Goal: Transaction & Acquisition: Purchase product/service

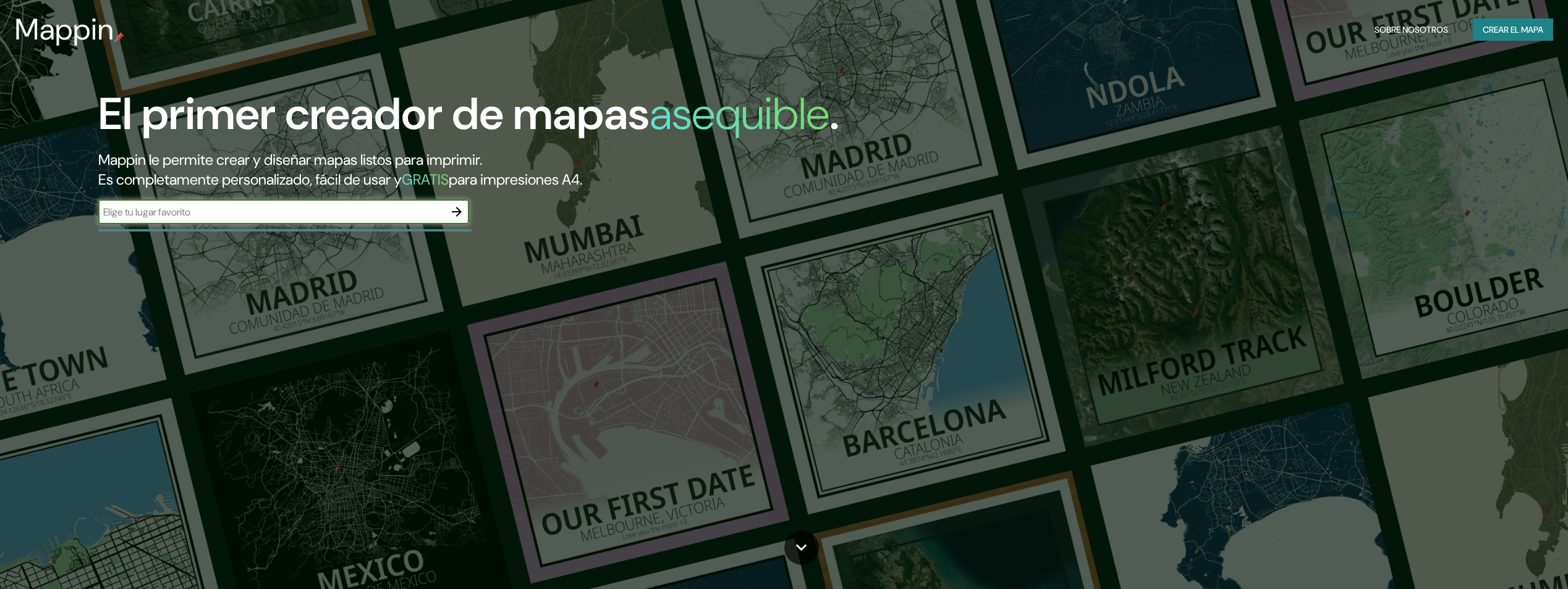
click at [402, 213] on input "text" at bounding box center [271, 213] width 346 height 14
type input "México"
click at [454, 211] on icon "button" at bounding box center [457, 212] width 15 height 15
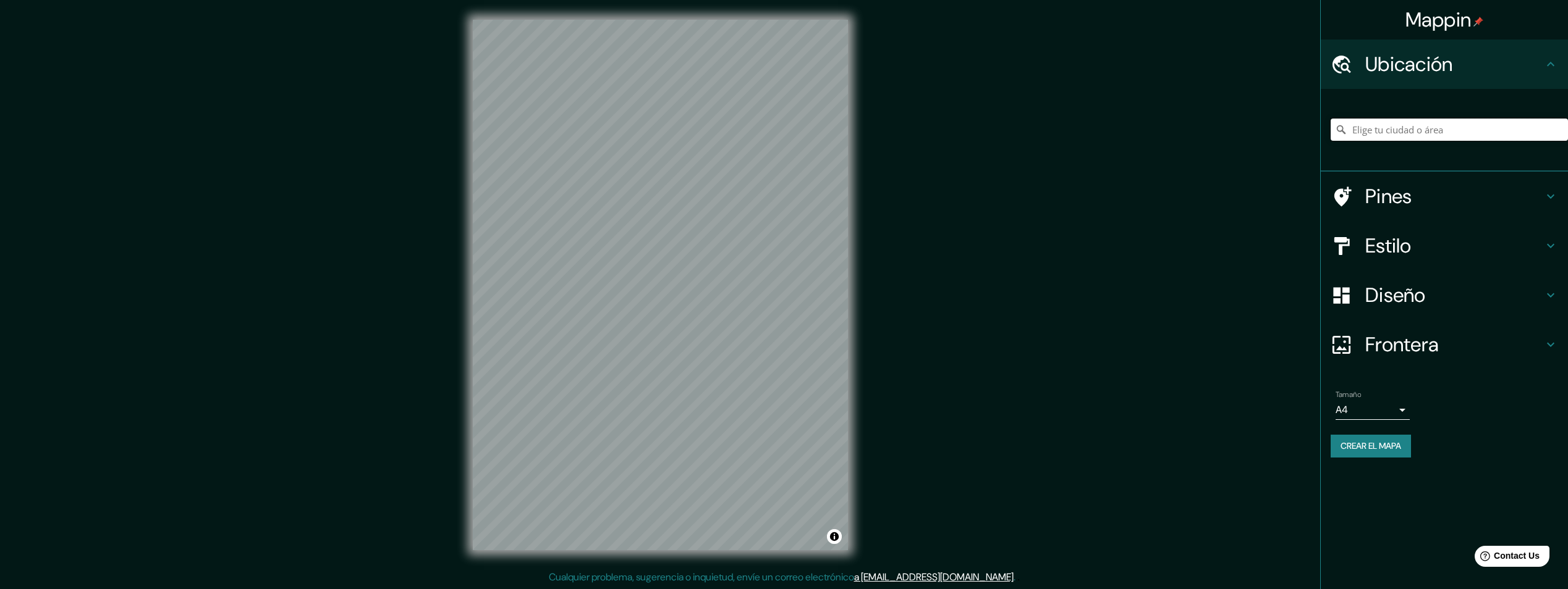
click at [1450, 133] on input "Elige tu ciudad o área" at bounding box center [1448, 130] width 237 height 22
type input "[GEOGRAPHIC_DATA], [GEOGRAPHIC_DATA], [GEOGRAPHIC_DATA]"
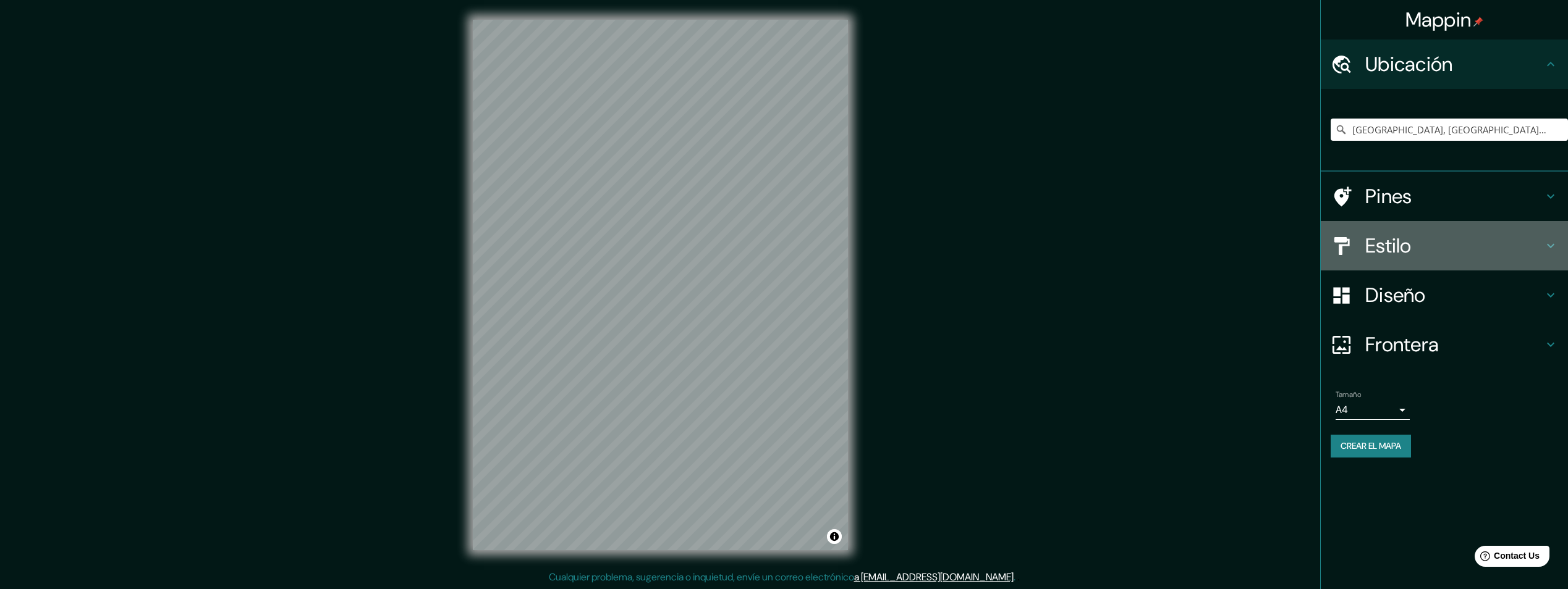
click at [1479, 247] on h4 "Estilo" at bounding box center [1454, 245] width 178 height 25
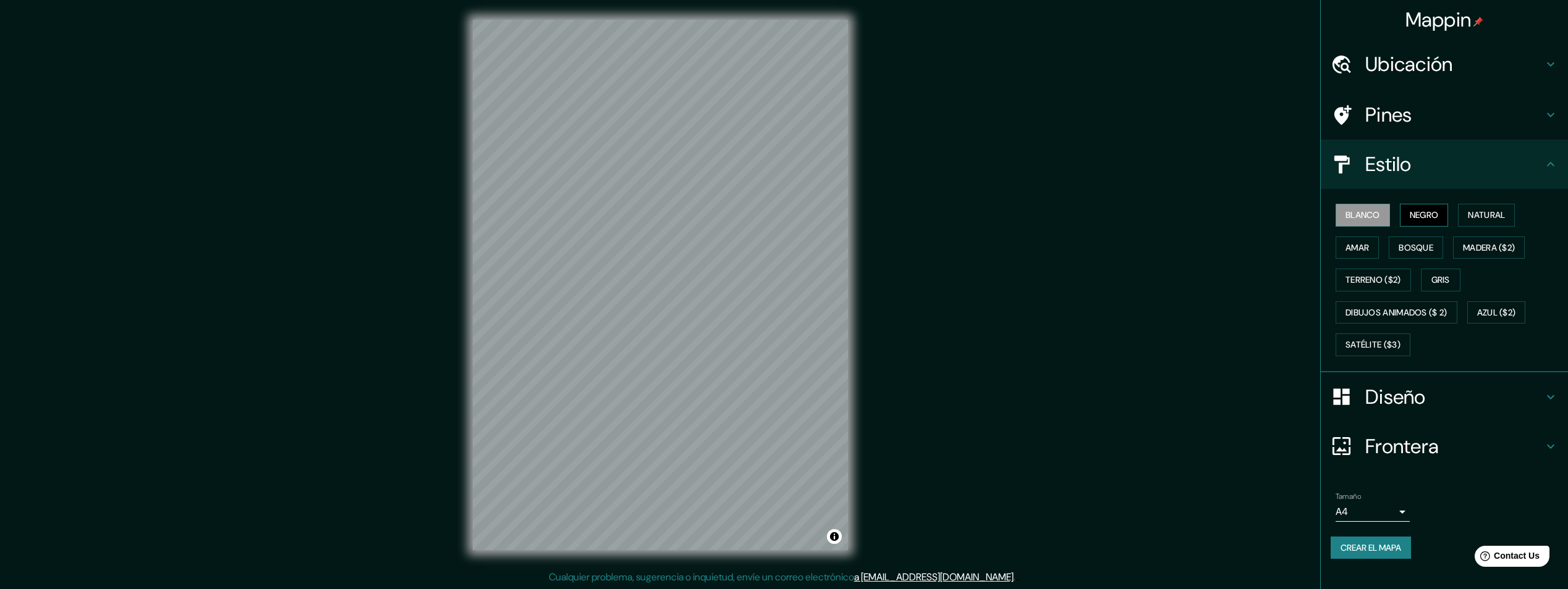
click at [1416, 215] on font "Negro" at bounding box center [1424, 215] width 29 height 16
click at [1480, 213] on font "Natural" at bounding box center [1486, 215] width 37 height 16
click at [1430, 244] on font "Bosque" at bounding box center [1415, 248] width 34 height 16
click at [1357, 251] on font "Amar" at bounding box center [1357, 248] width 24 height 16
click at [1494, 243] on font "Madera ($2)" at bounding box center [1489, 248] width 52 height 16
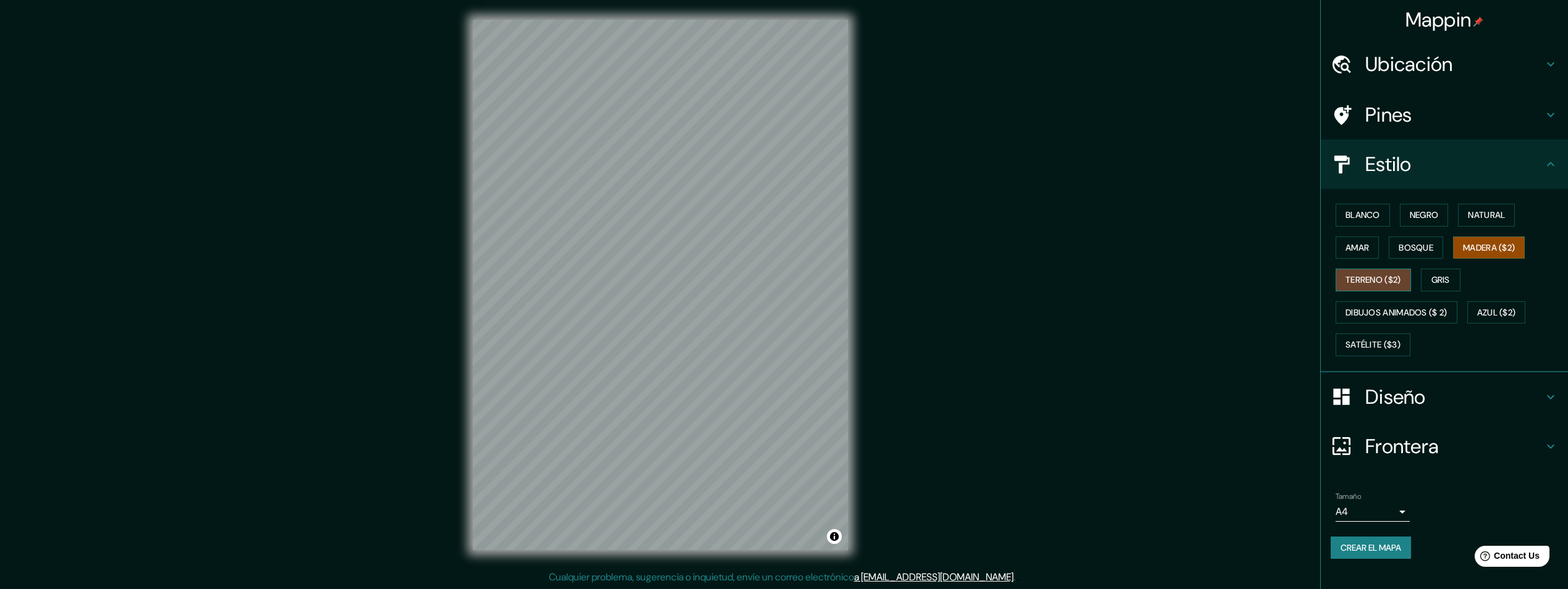
click at [1342, 280] on button "Terreno ($2)" at bounding box center [1373, 280] width 75 height 23
click at [1446, 281] on font "Gris" at bounding box center [1441, 281] width 19 height 16
click at [1418, 310] on font "Dibujos animados ($ 2)" at bounding box center [1396, 313] width 102 height 16
click at [1502, 314] on font "Azul ($2)" at bounding box center [1496, 313] width 39 height 16
click at [1374, 344] on font "Satélite ($3)" at bounding box center [1373, 345] width 55 height 16
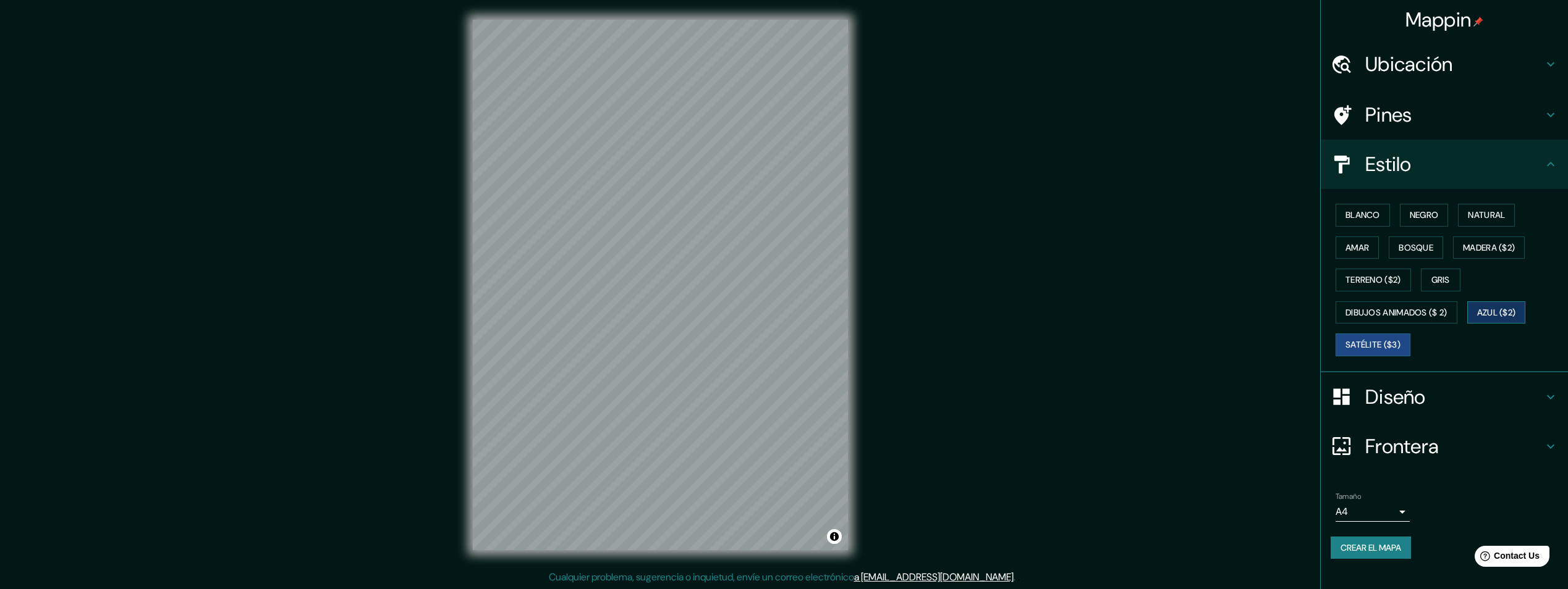
click at [1506, 316] on font "Azul ($2)" at bounding box center [1496, 313] width 39 height 16
click at [1388, 510] on body "Mappin Ubicación Puebla, Puebla, México Puebla Puebla, México Puebla México Pue…" at bounding box center [784, 294] width 1568 height 589
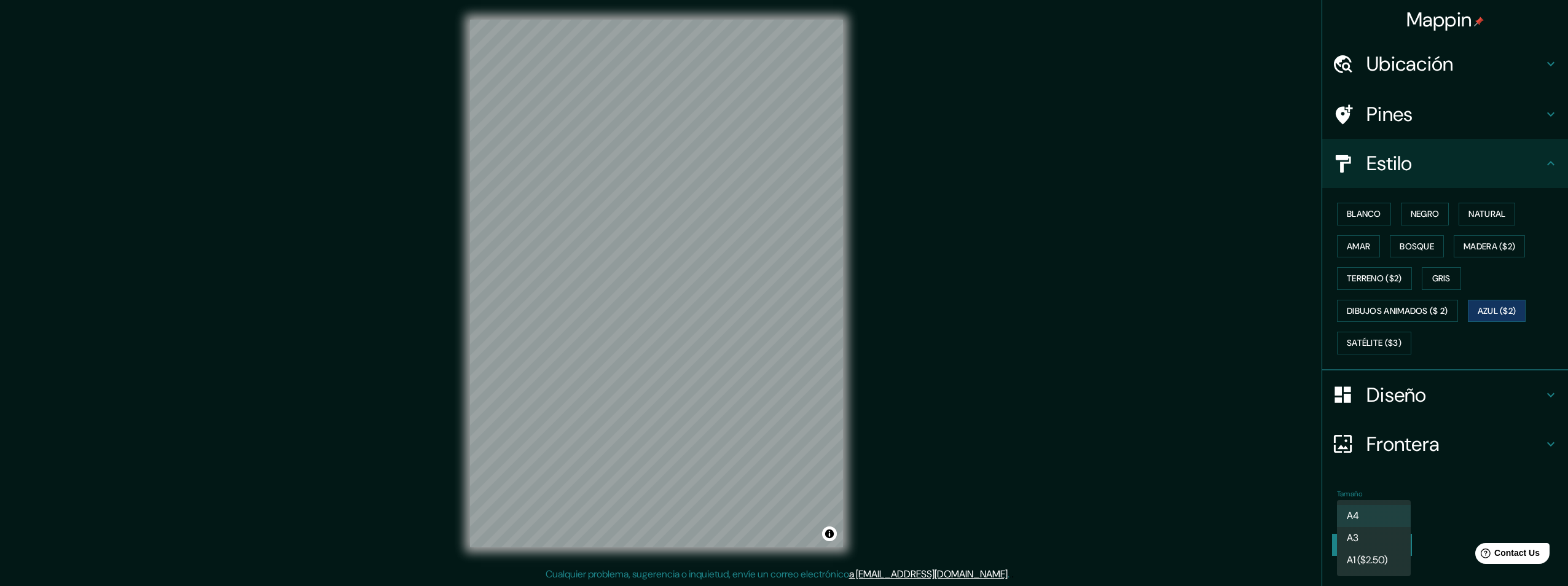
click at [1381, 538] on li "A3" at bounding box center [1374, 538] width 74 height 22
type input "a4"
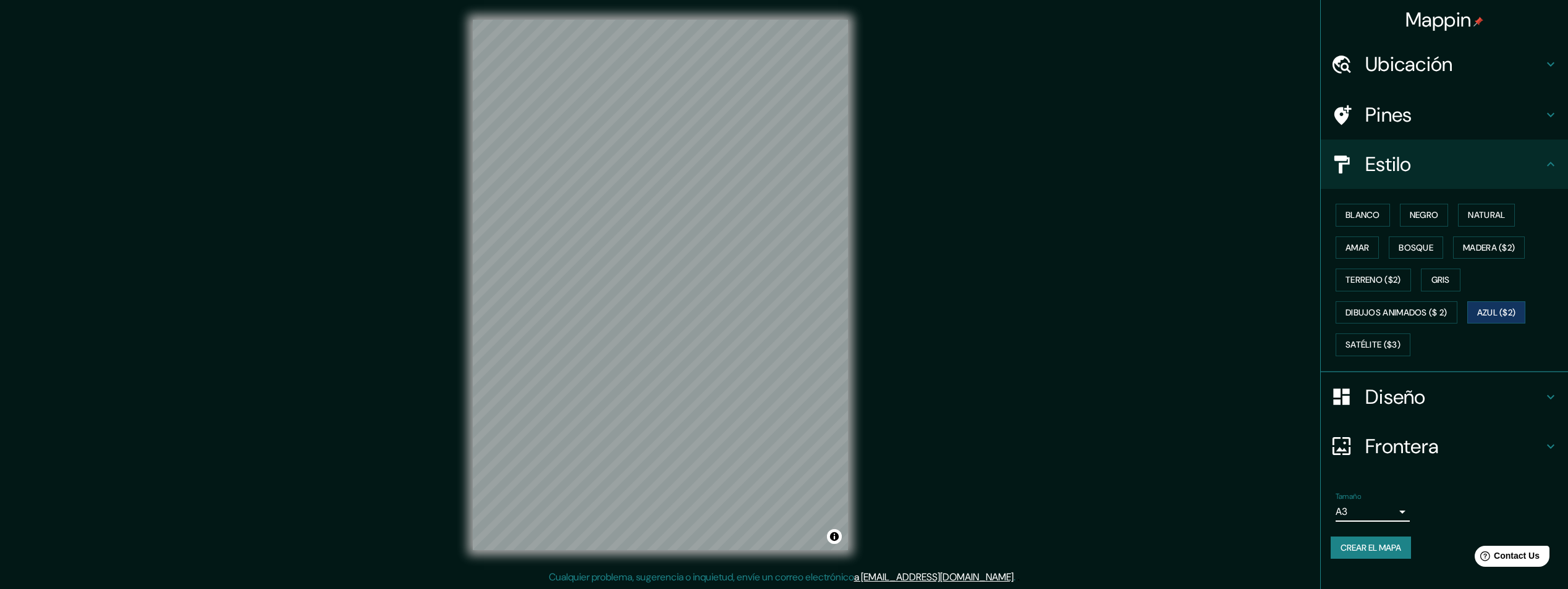
click at [1388, 550] on font "Crear el mapa" at bounding box center [1370, 548] width 61 height 16
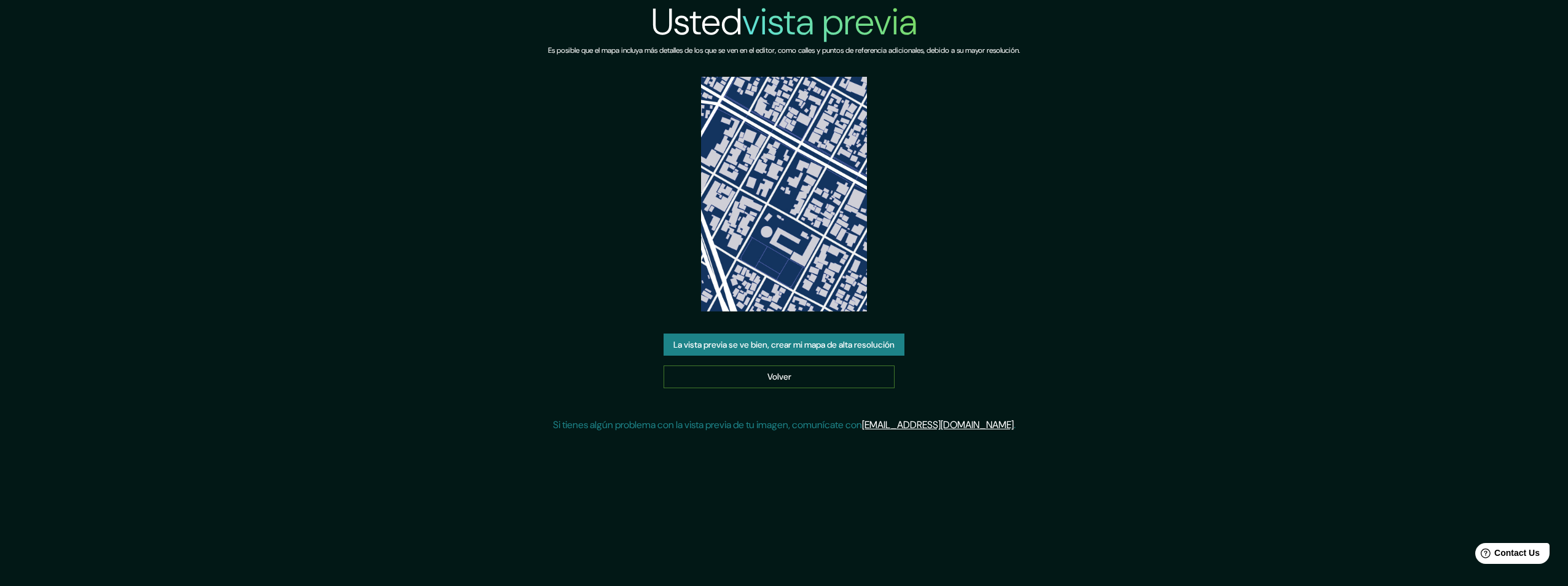
click at [815, 370] on link "Volver" at bounding box center [779, 377] width 231 height 23
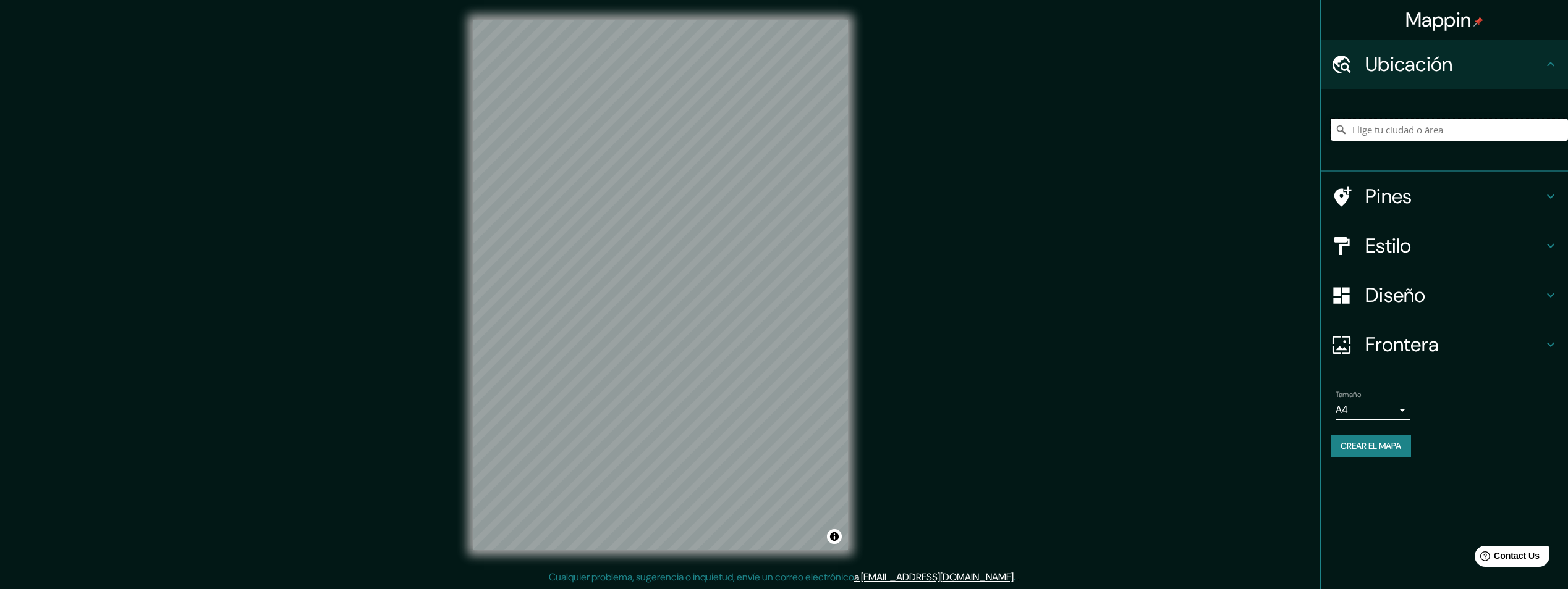
click at [1448, 132] on input "Elige tu ciudad o área" at bounding box center [1448, 130] width 237 height 22
drag, startPoint x: 1317, startPoint y: 146, endPoint x: 1131, endPoint y: 183, distance: 189.6
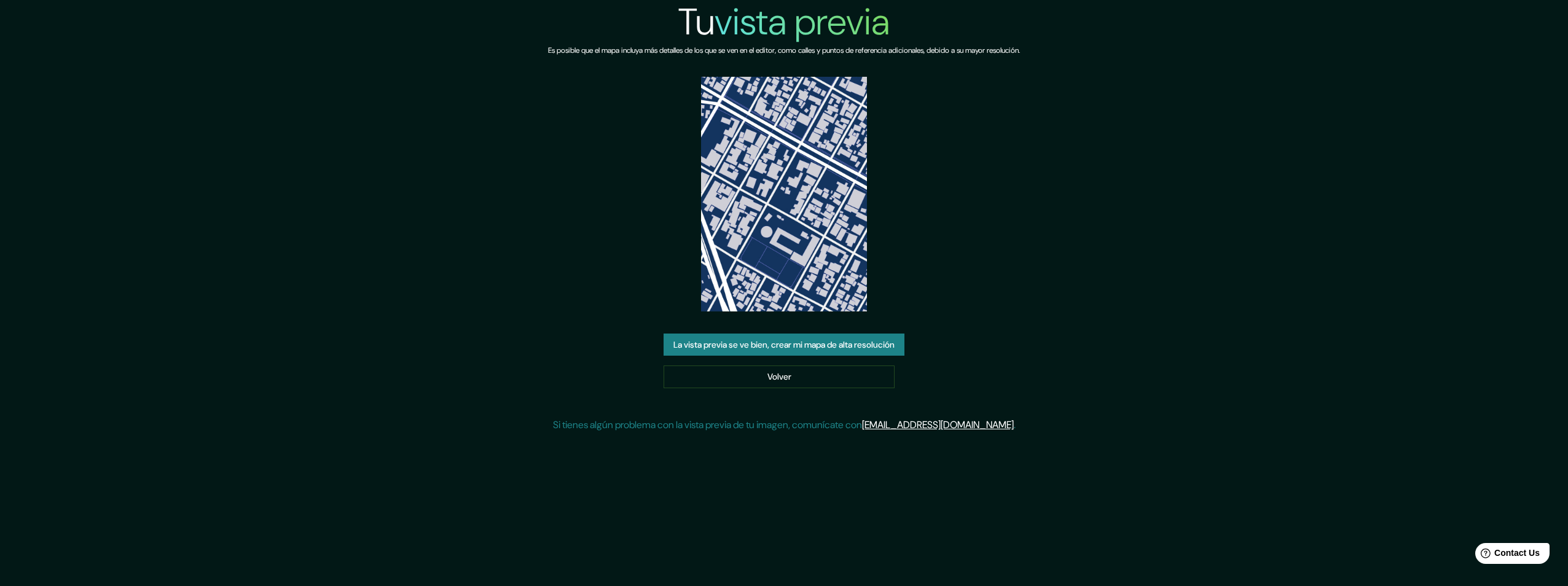
drag, startPoint x: 996, startPoint y: 282, endPoint x: 983, endPoint y: 283, distance: 13.0
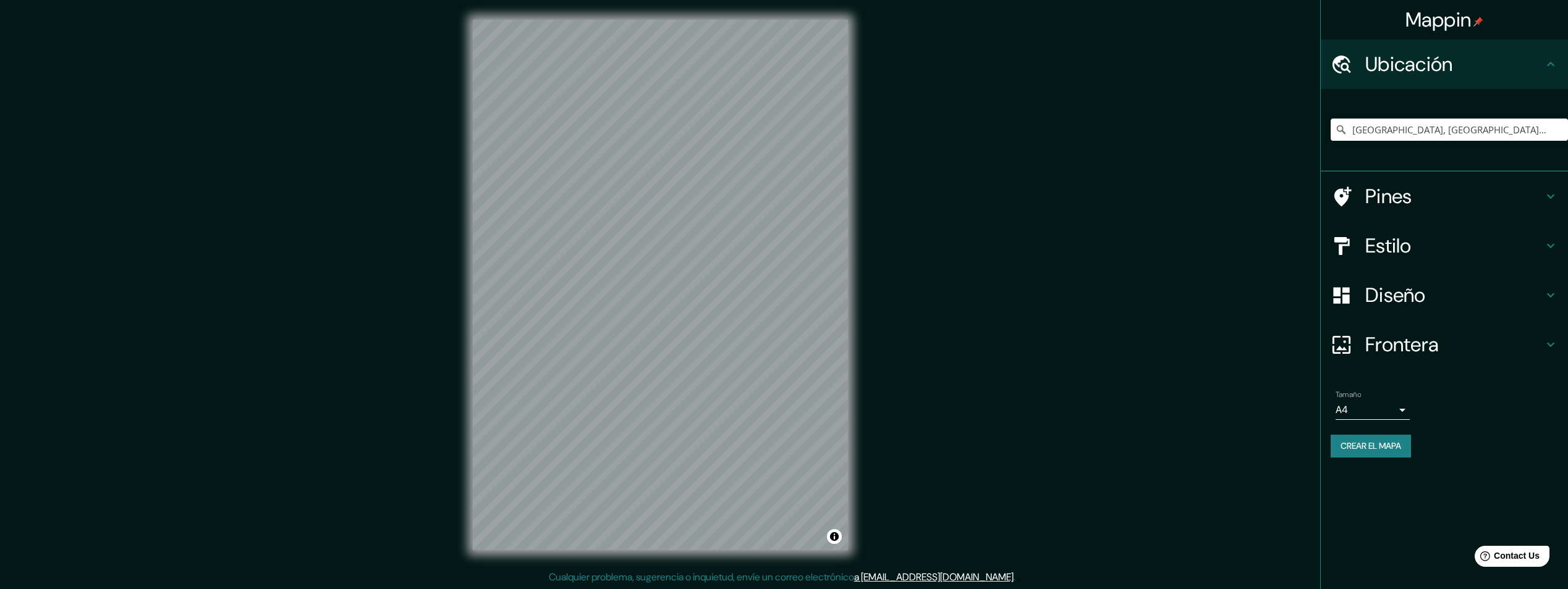
drag, startPoint x: 1015, startPoint y: 390, endPoint x: 1009, endPoint y: 391, distance: 6.1
click at [1431, 136] on input "[GEOGRAPHIC_DATA], [GEOGRAPHIC_DATA], [GEOGRAPHIC_DATA]" at bounding box center [1448, 130] width 237 height 22
click at [1458, 129] on input "[GEOGRAPHIC_DATA], [GEOGRAPHIC_DATA], [GEOGRAPHIC_DATA]" at bounding box center [1448, 130] width 237 height 22
drag, startPoint x: 1458, startPoint y: 137, endPoint x: 1035, endPoint y: 157, distance: 423.5
click at [1109, 155] on div "Mappin Ubicación [GEOGRAPHIC_DATA], [GEOGRAPHIC_DATA], [GEOGRAPHIC_DATA] [GEOGR…" at bounding box center [784, 295] width 1568 height 590
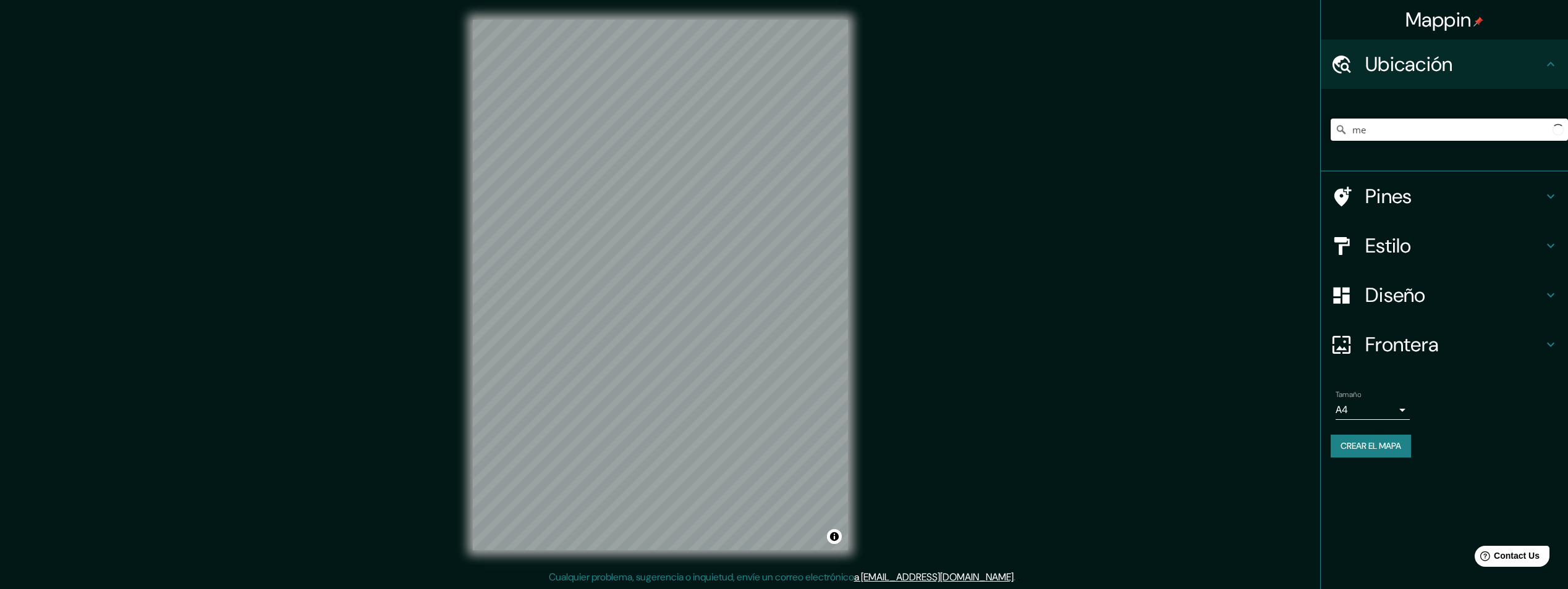
type input "m"
type input "[GEOGRAPHIC_DATA], provincia [PERSON_NAME][GEOGRAPHIC_DATA], [GEOGRAPHIC_DATA]"
click at [1556, 130] on icon "Claro" at bounding box center [1558, 130] width 10 height 10
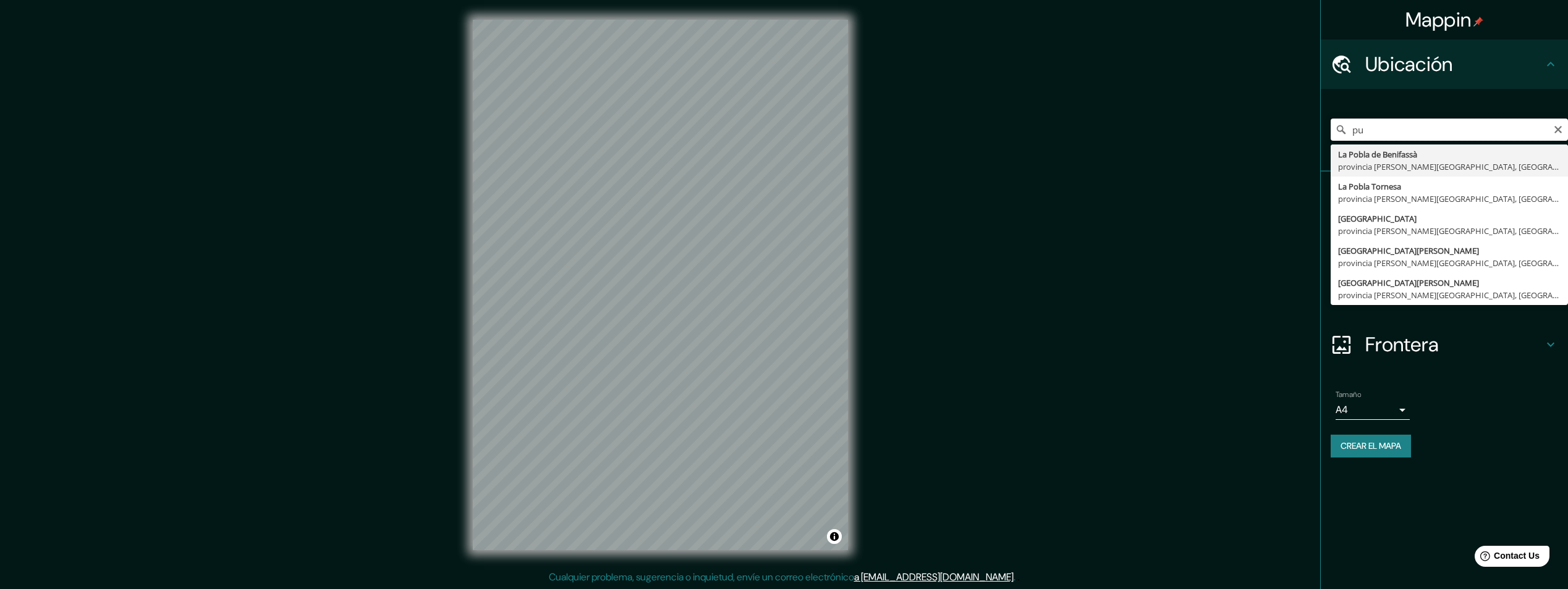
type input "p"
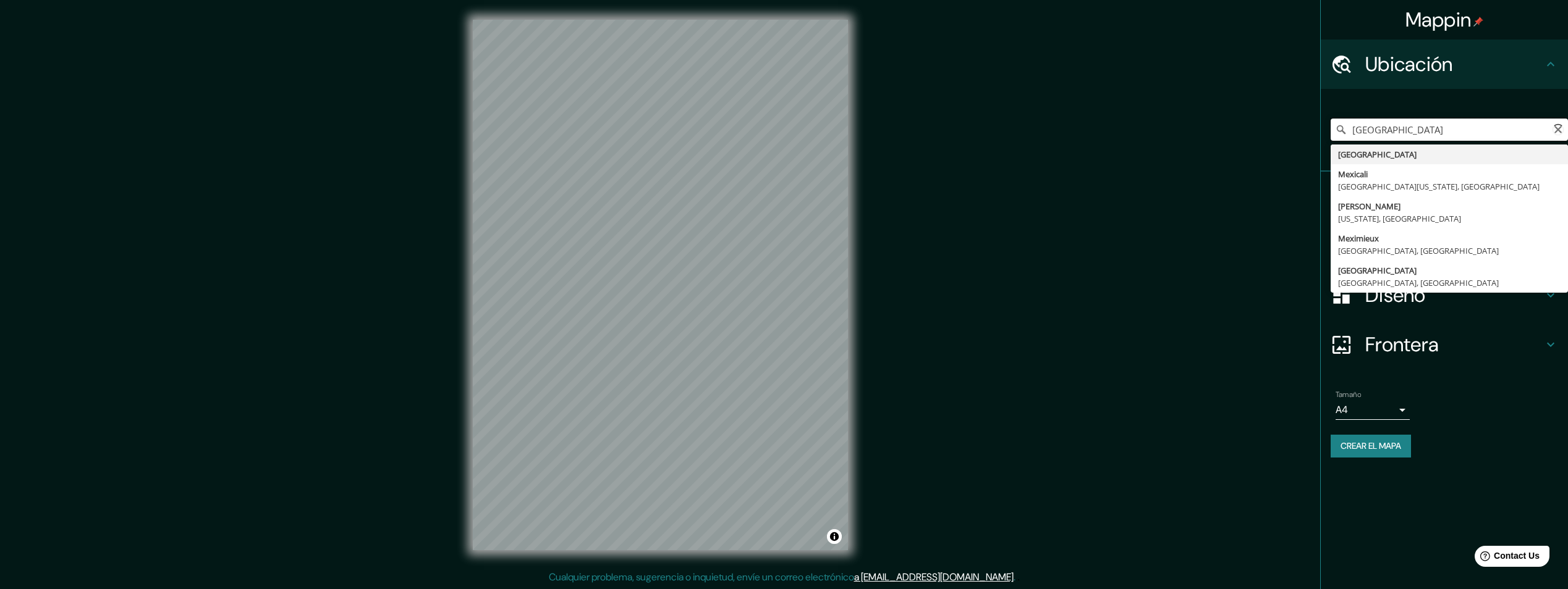
type input "[GEOGRAPHIC_DATA]"
drag, startPoint x: 1422, startPoint y: 134, endPoint x: 1318, endPoint y: 132, distance: 104.0
click at [1318, 132] on div "Mappin Ubicación [GEOGRAPHIC_DATA] [GEOGRAPHIC_DATA] [GEOGRAPHIC_DATA] [GEOGRAP…" at bounding box center [784, 295] width 1568 height 590
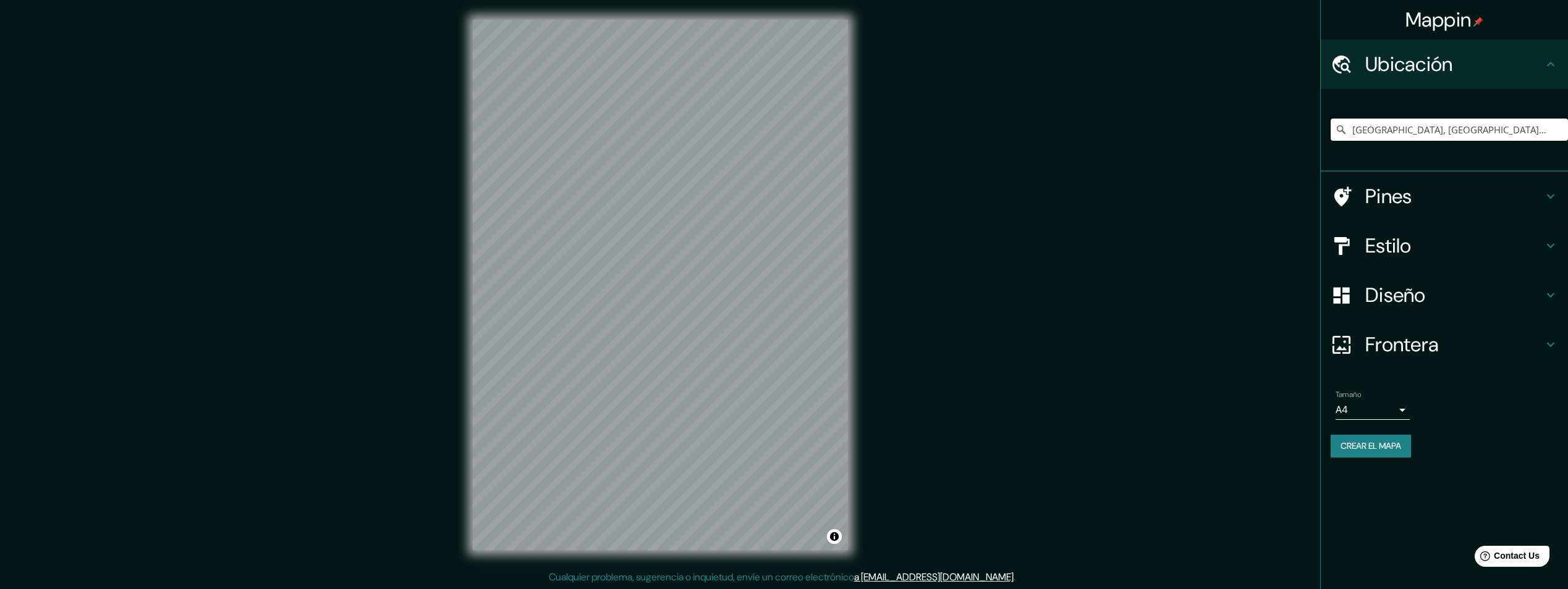
type input "[GEOGRAPHIC_DATA], [GEOGRAPHIC_DATA], [GEOGRAPHIC_DATA]"
click at [1436, 346] on h4 "Frontera" at bounding box center [1454, 344] width 178 height 25
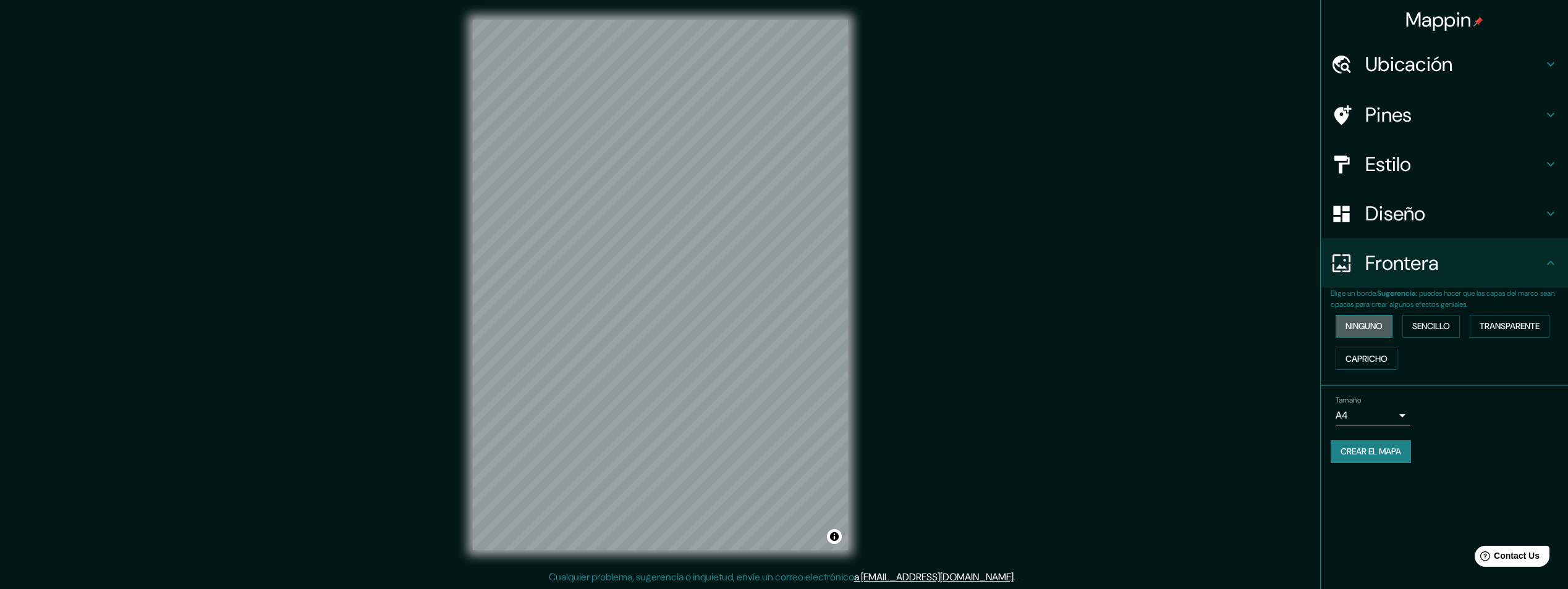
click at [1377, 323] on font "Ninguno" at bounding box center [1364, 326] width 37 height 16
click at [1446, 329] on font "Sencillo" at bounding box center [1431, 326] width 38 height 16
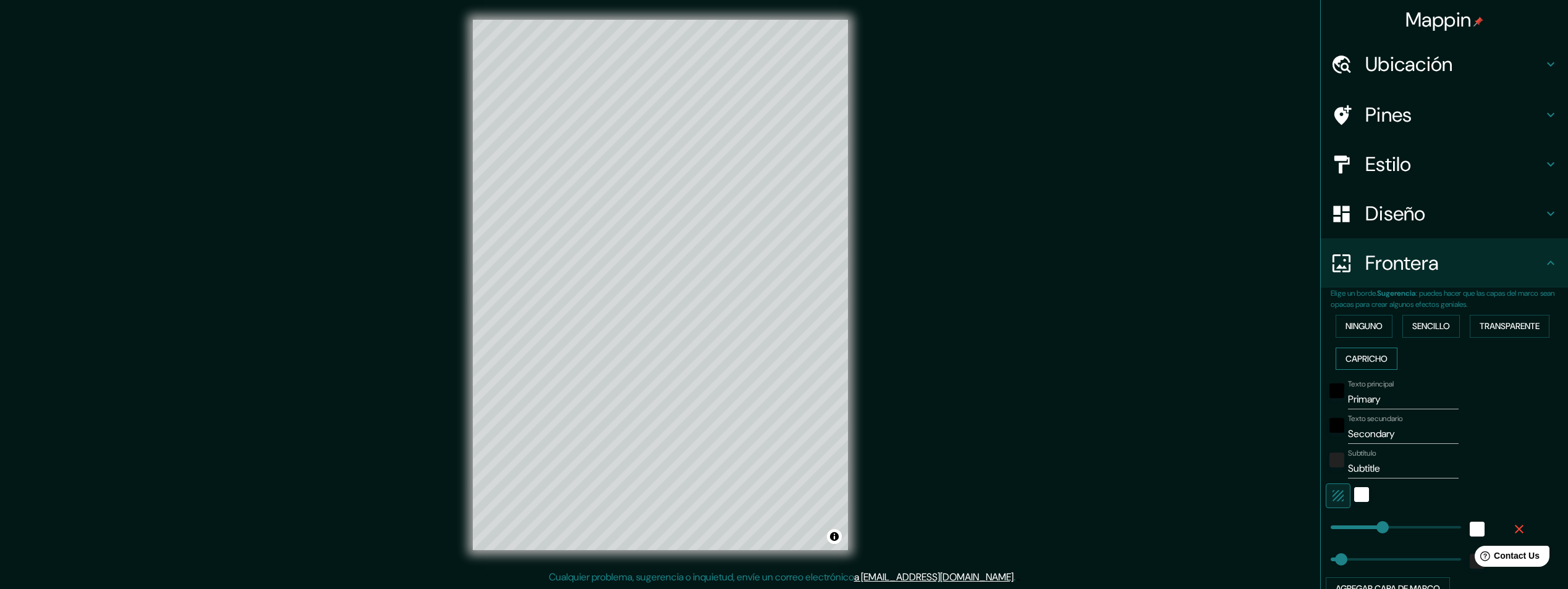
click at [1352, 359] on font "Capricho" at bounding box center [1366, 359] width 42 height 16
click at [1423, 324] on font "Sencillo" at bounding box center [1431, 326] width 38 height 16
click at [1360, 330] on font "Ninguno" at bounding box center [1364, 326] width 37 height 16
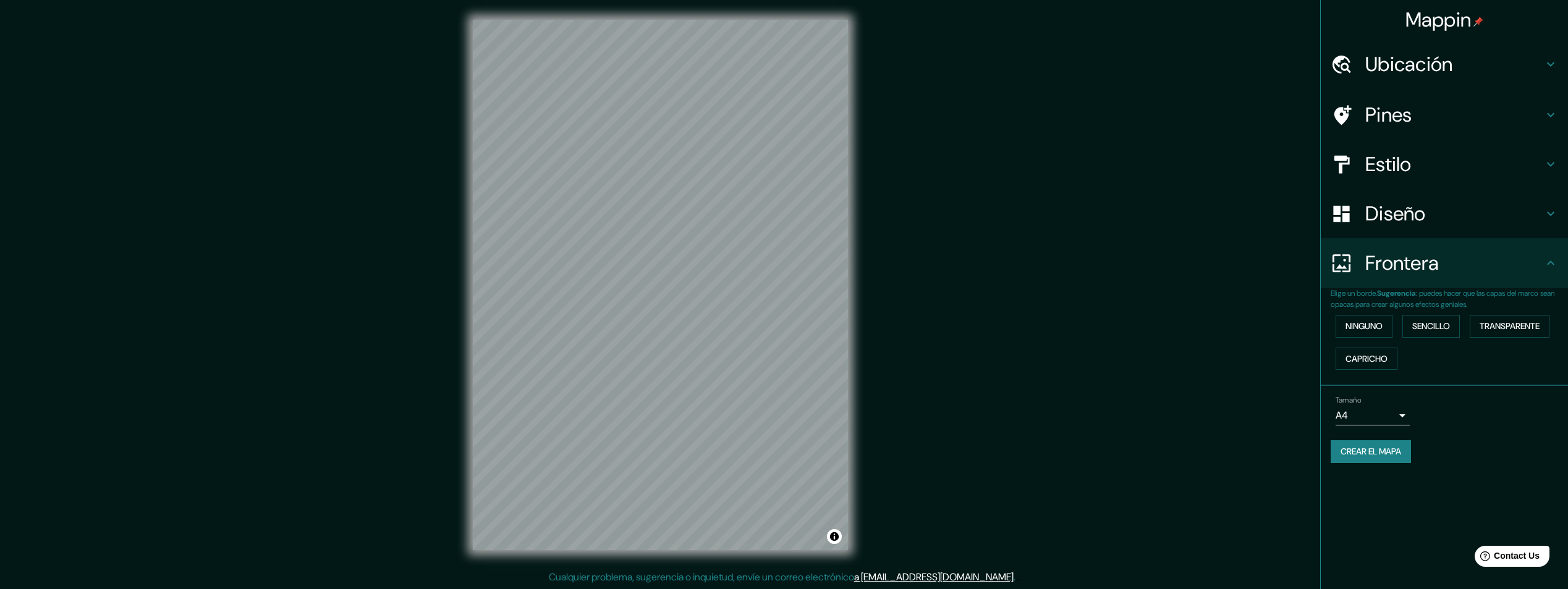
click at [1434, 223] on h4 "Diseño" at bounding box center [1454, 213] width 178 height 25
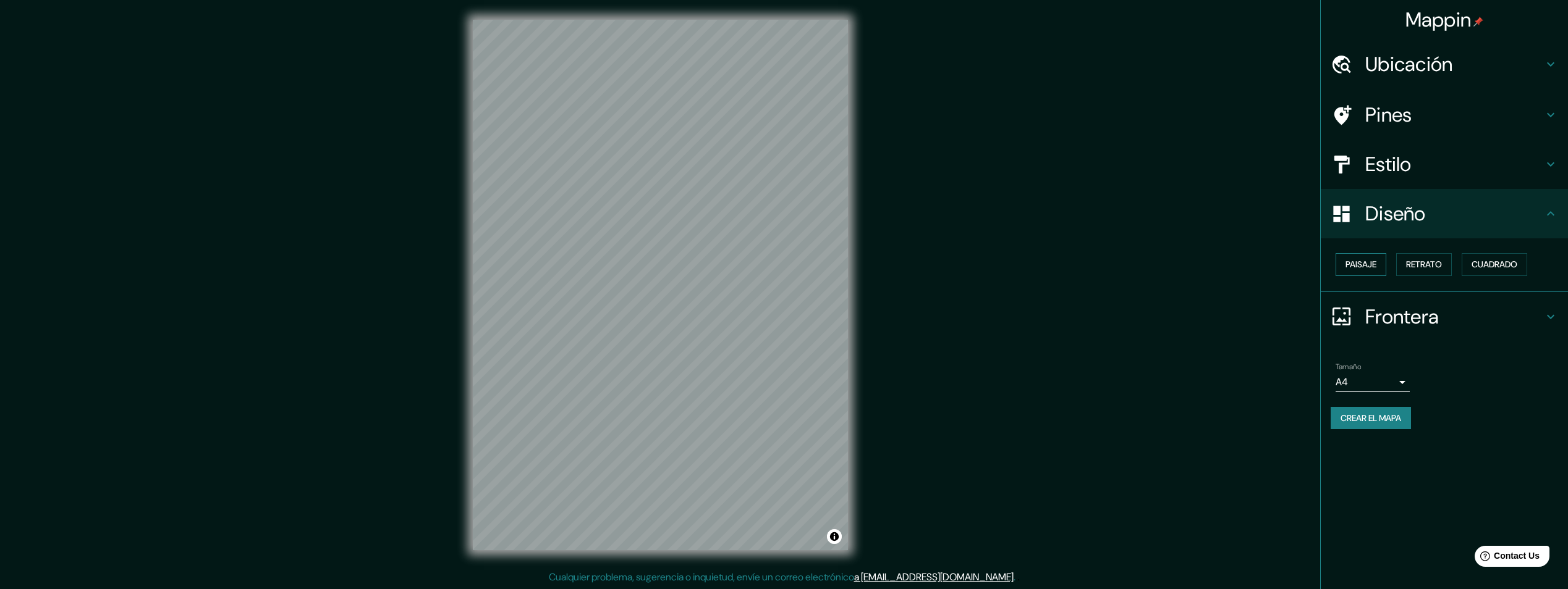
click at [1375, 267] on font "Paisaje" at bounding box center [1360, 265] width 31 height 16
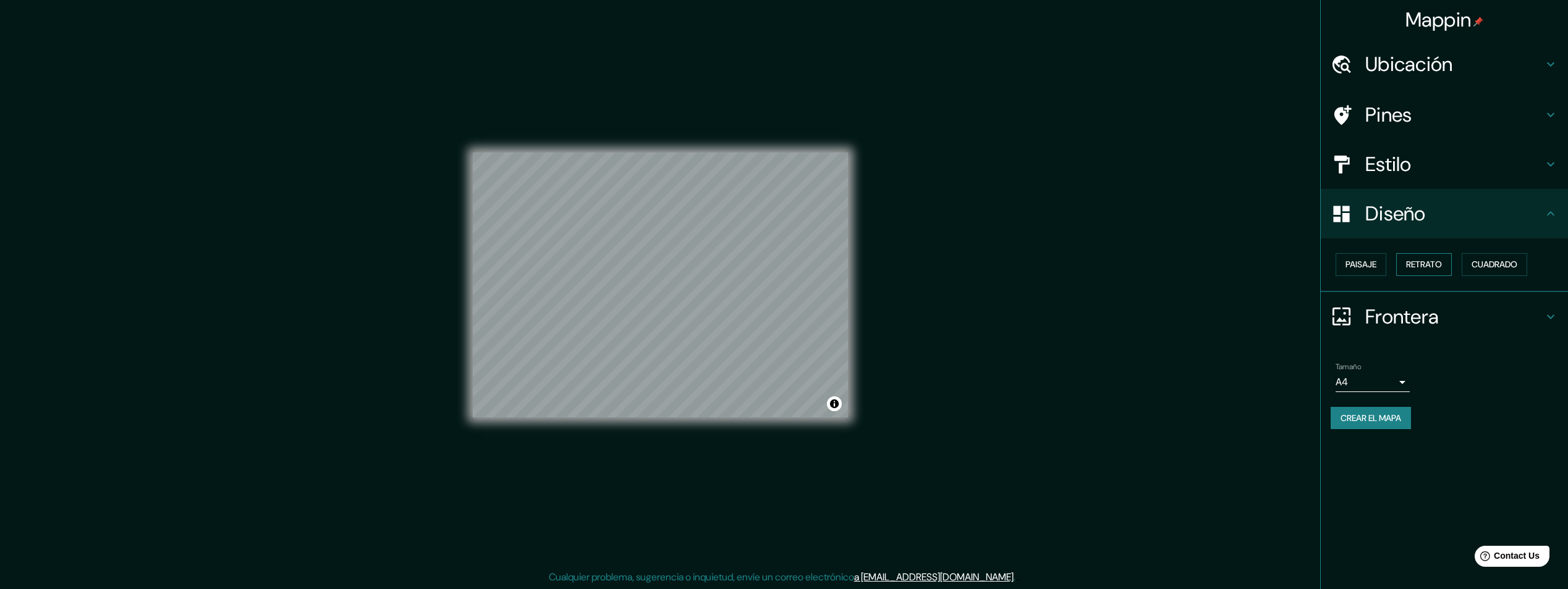
click at [1417, 266] on font "Retrato" at bounding box center [1424, 265] width 36 height 16
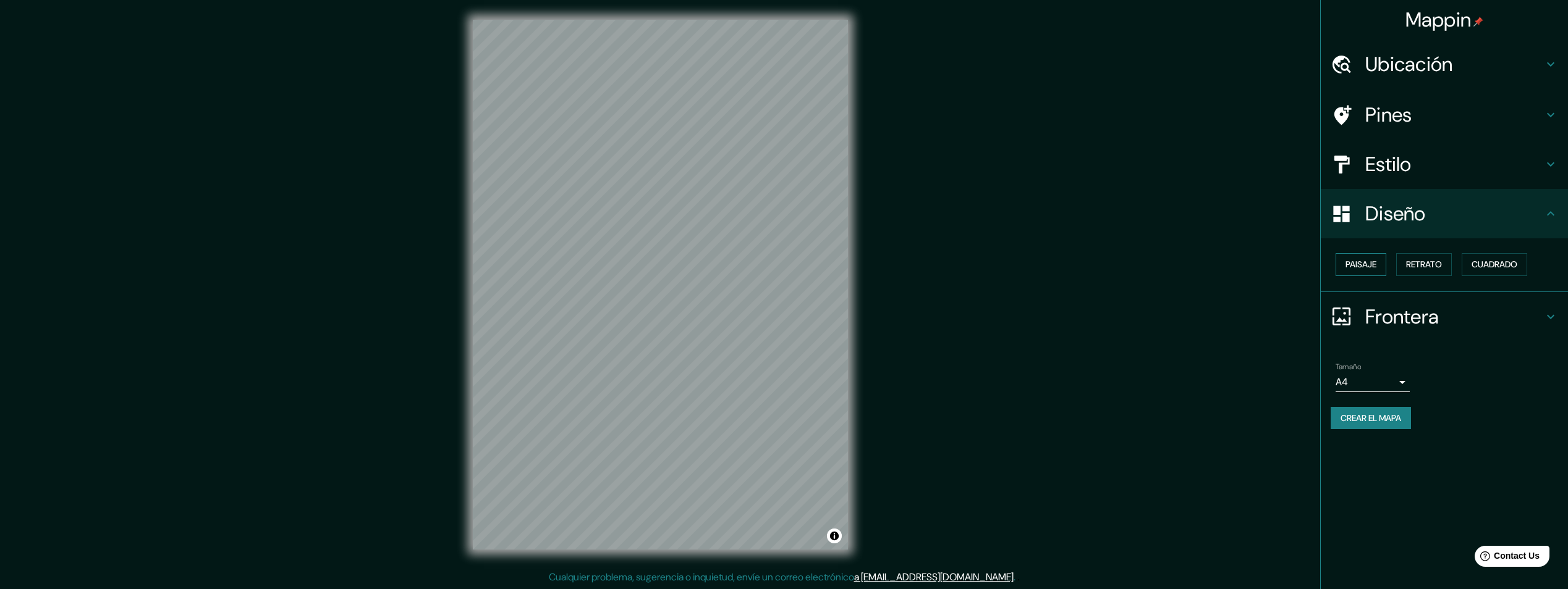
click at [1386, 265] on button "Paisaje" at bounding box center [1360, 265] width 51 height 23
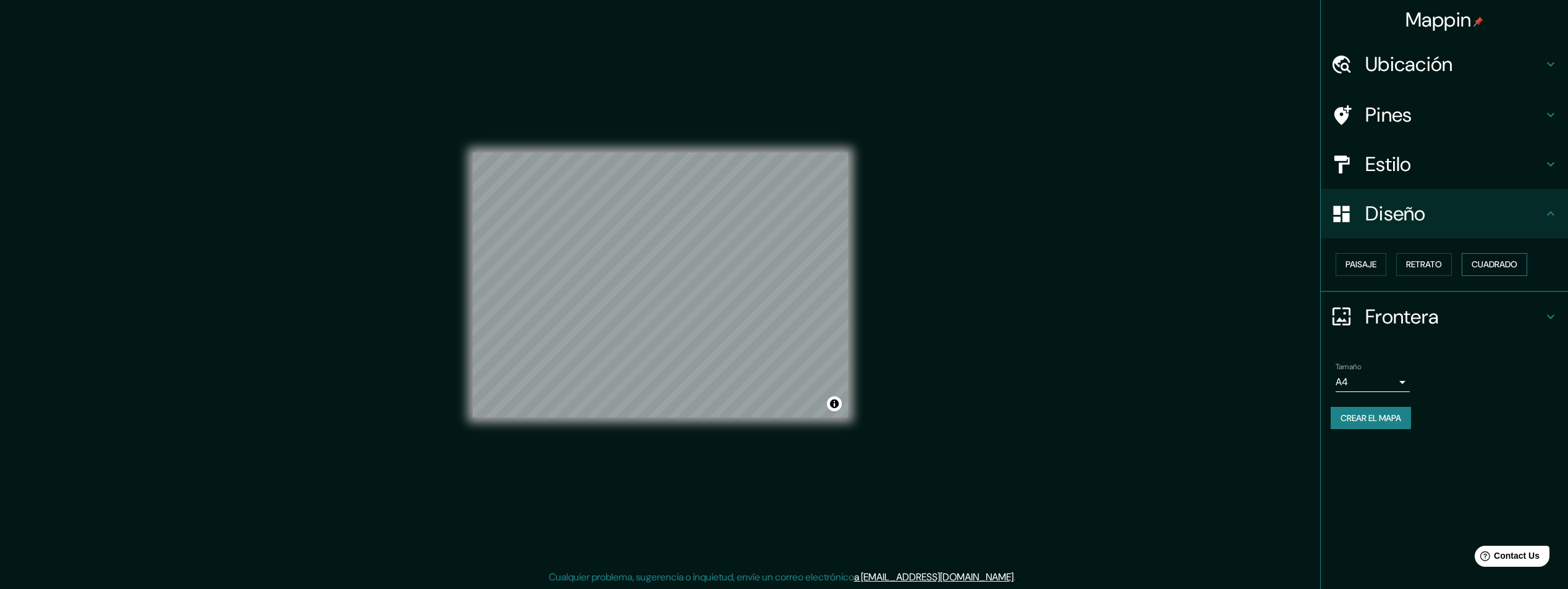
click at [1511, 266] on font "Cuadrado" at bounding box center [1494, 265] width 46 height 16
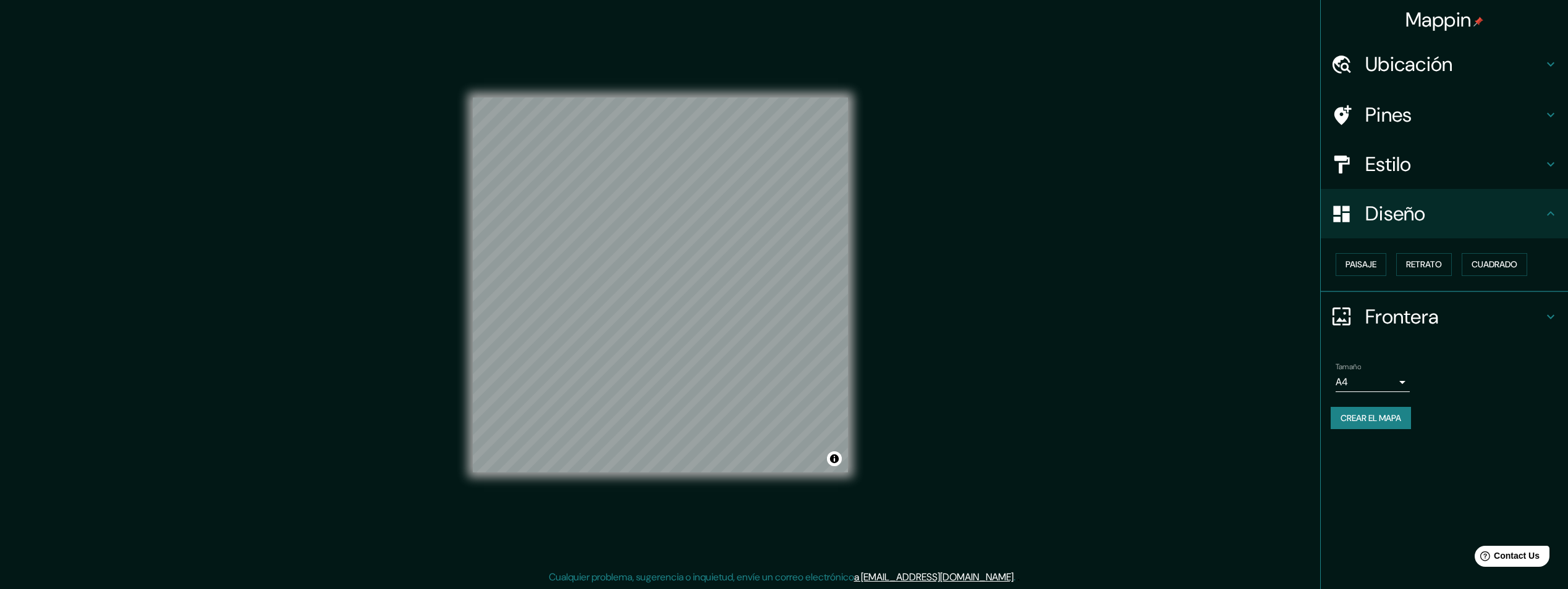
click at [1418, 167] on h4 "Estilo" at bounding box center [1454, 164] width 178 height 25
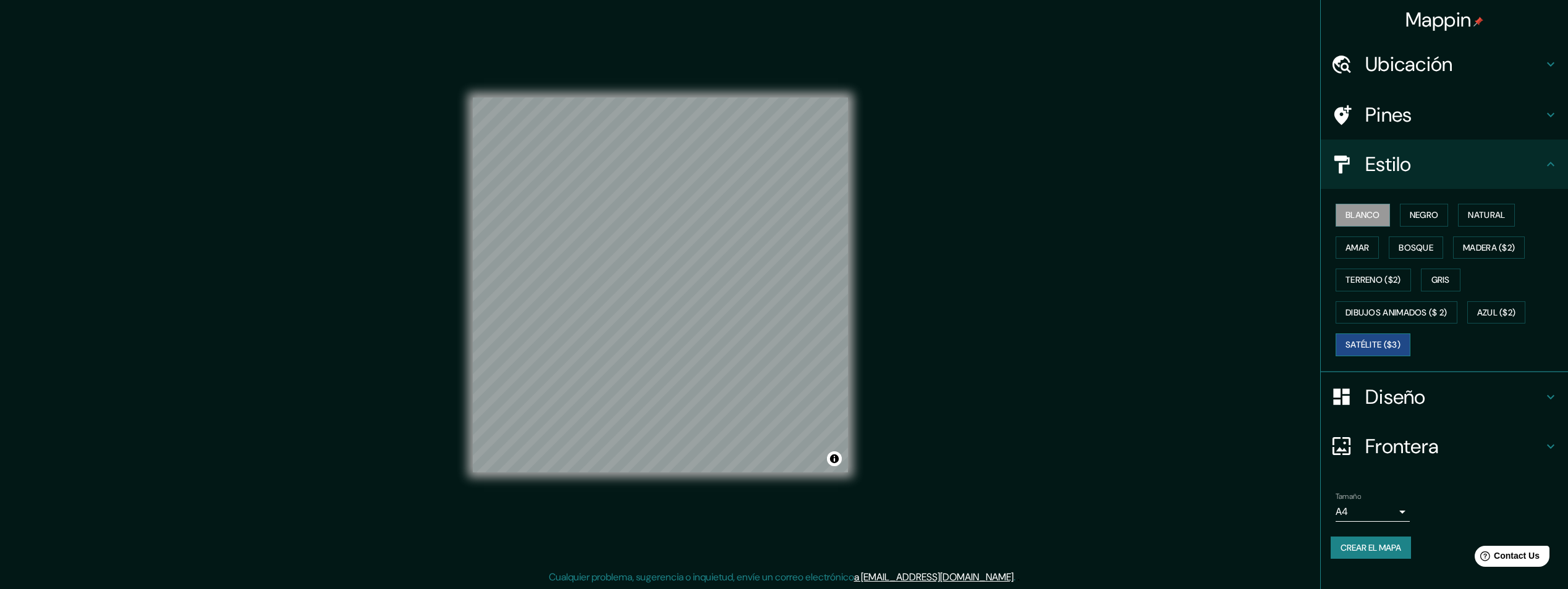
click at [1383, 349] on font "Satélite ($3)" at bounding box center [1373, 345] width 55 height 16
click at [1506, 311] on font "Azul ($2)" at bounding box center [1496, 313] width 39 height 16
